Goal: Transaction & Acquisition: Purchase product/service

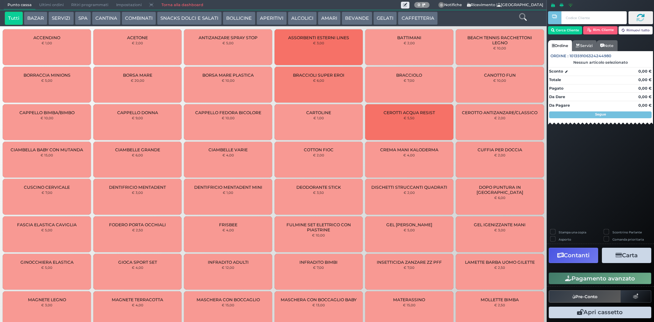
click at [354, 21] on button "BEVANDE" at bounding box center [356, 19] width 31 height 14
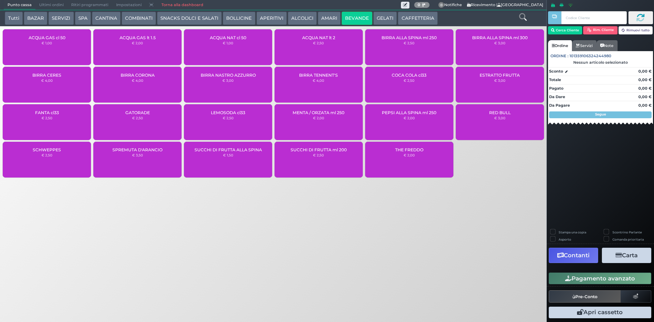
click at [322, 46] on div "ACQUA NAT lt 2 € 2,50" at bounding box center [318, 47] width 88 height 36
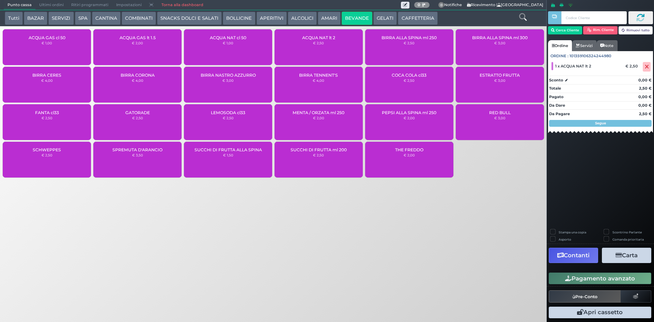
click at [599, 278] on button "Pagamento avanzato" at bounding box center [599, 278] width 102 height 12
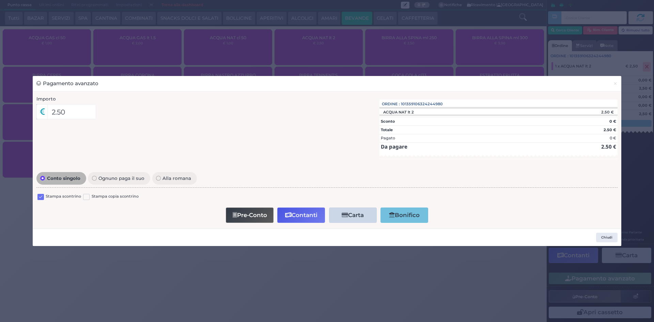
click at [40, 197] on label at bounding box center [40, 197] width 6 height 6
click at [0, 0] on input "checkbox" at bounding box center [0, 0] width 0 height 0
click at [307, 216] on button "Contanti" at bounding box center [301, 214] width 48 height 15
